Goal: Task Accomplishment & Management: Use online tool/utility

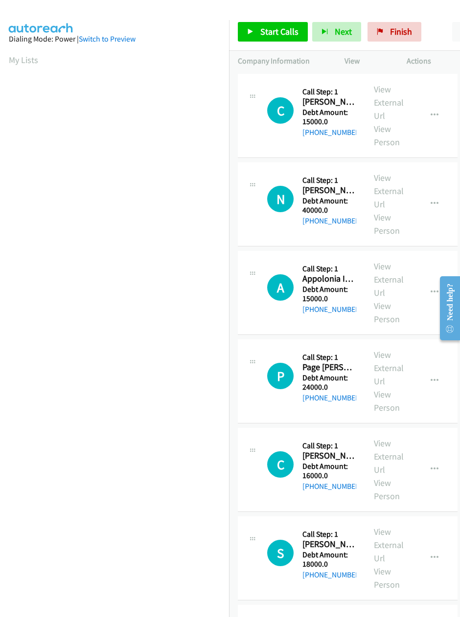
scroll to position [0, 2]
click at [274, 26] on span "Start Calls" at bounding box center [279, 31] width 38 height 11
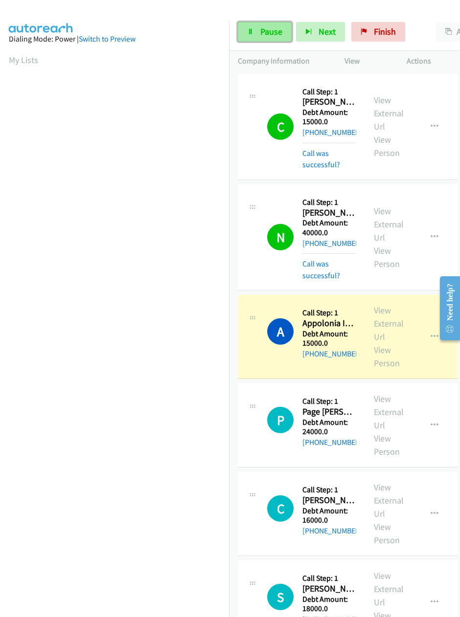
click at [276, 39] on link "Pause" at bounding box center [265, 32] width 54 height 20
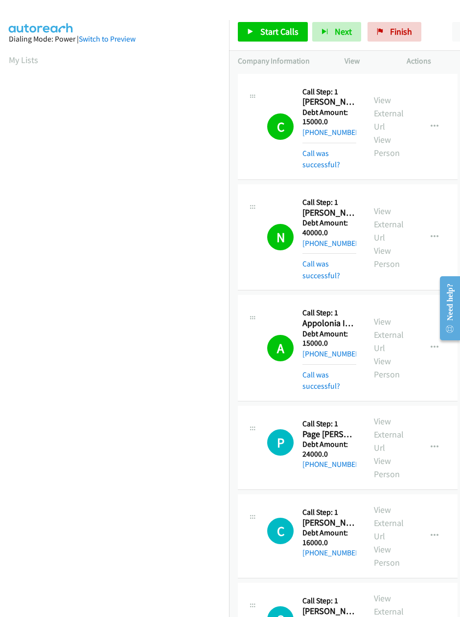
click at [184, 10] on div at bounding box center [225, 19] width 451 height 38
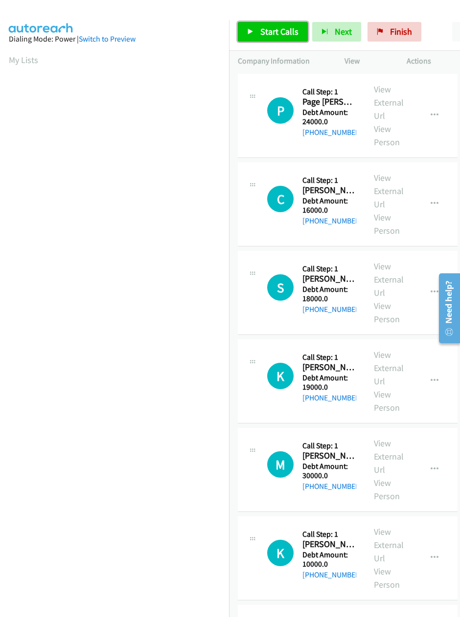
click at [256, 31] on link "Start Calls" at bounding box center [273, 32] width 70 height 20
click at [18, 55] on link "My Lists" at bounding box center [23, 59] width 29 height 11
